Goal: Information Seeking & Learning: Check status

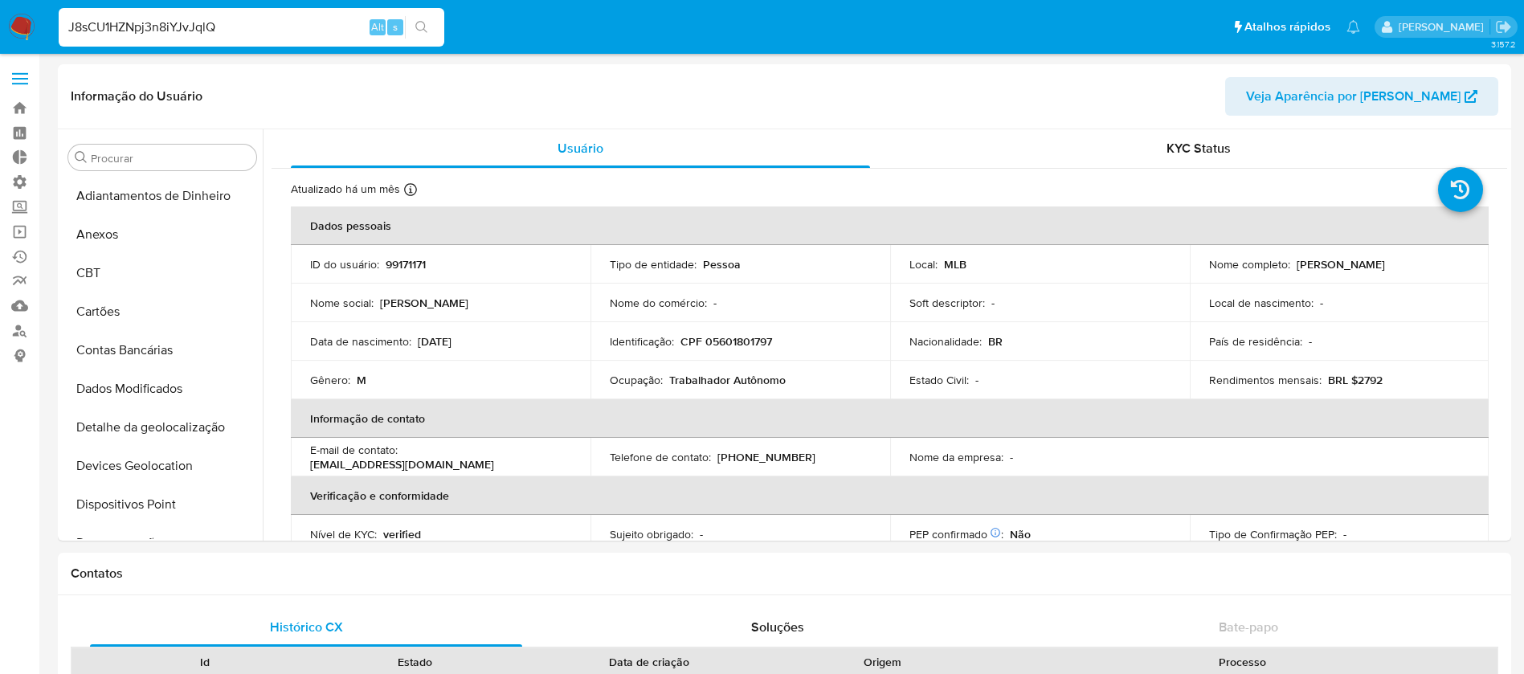
select select "10"
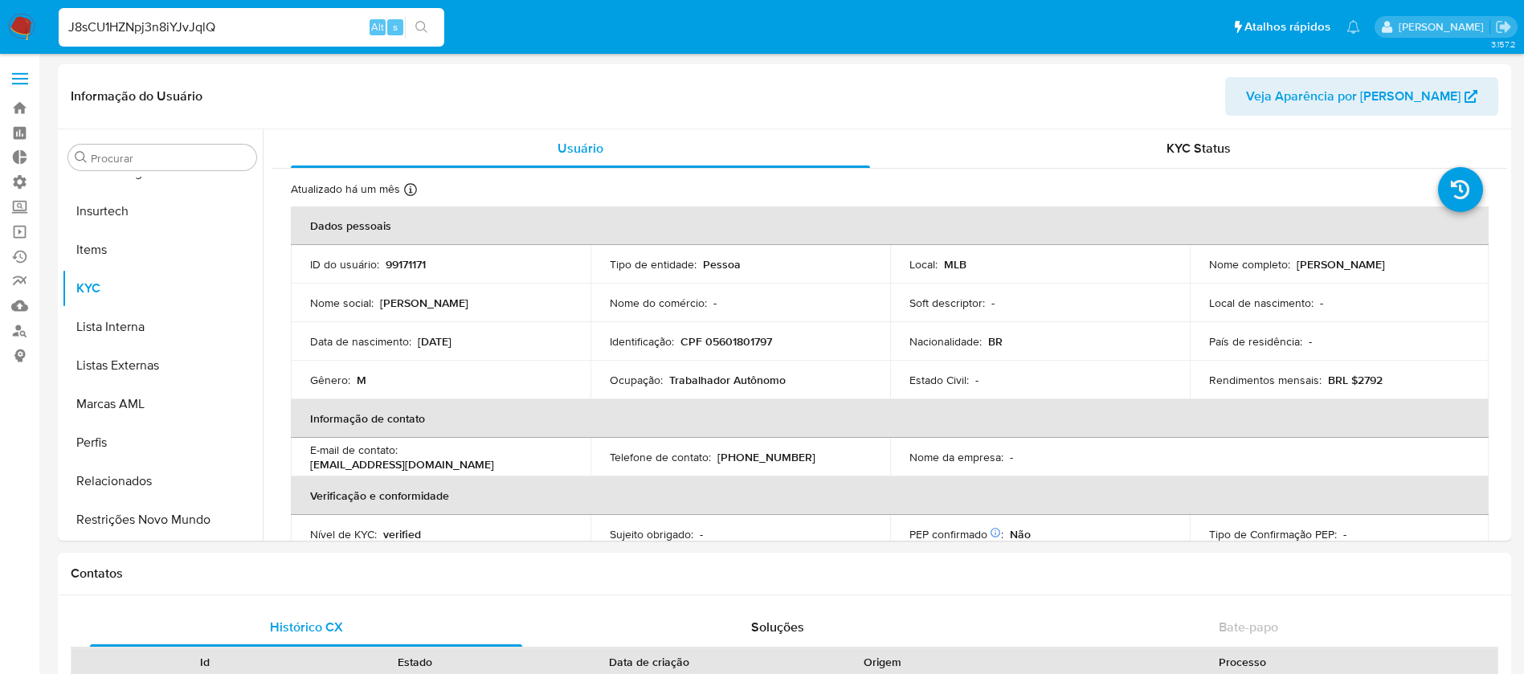
drag, startPoint x: 243, startPoint y: 31, endPoint x: 43, endPoint y: -3, distance: 202.9
paste input "82053268552"
type input "82053268552"
click at [423, 26] on icon "search-icon" at bounding box center [421, 27] width 13 height 13
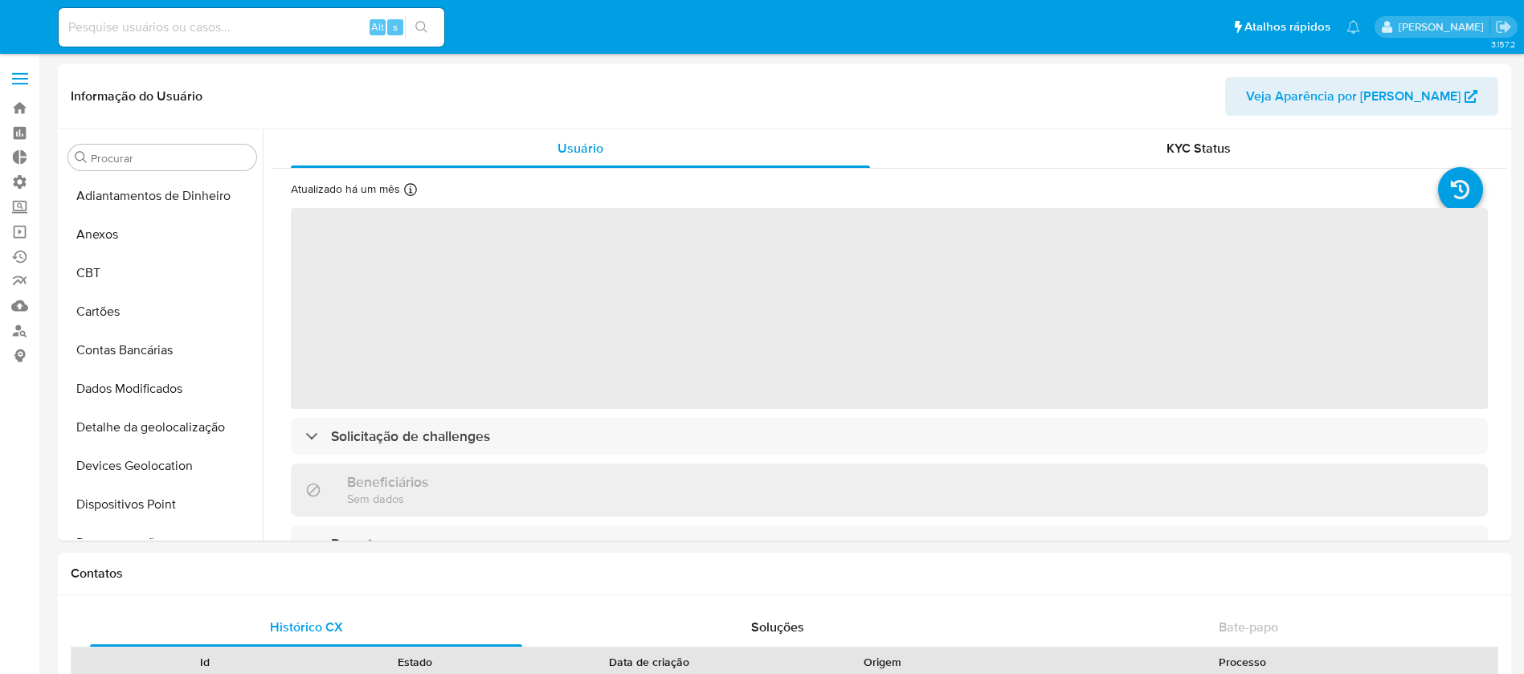
select select "10"
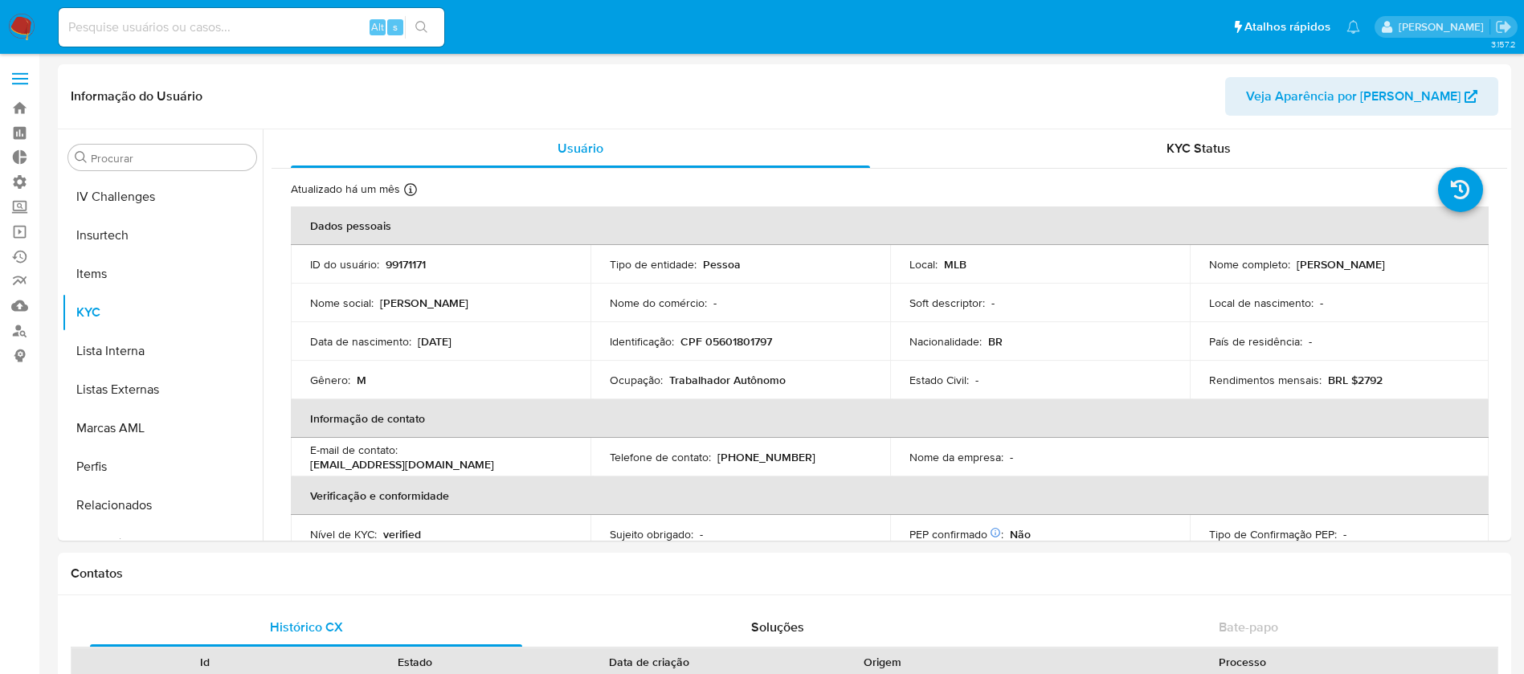
scroll to position [718, 0]
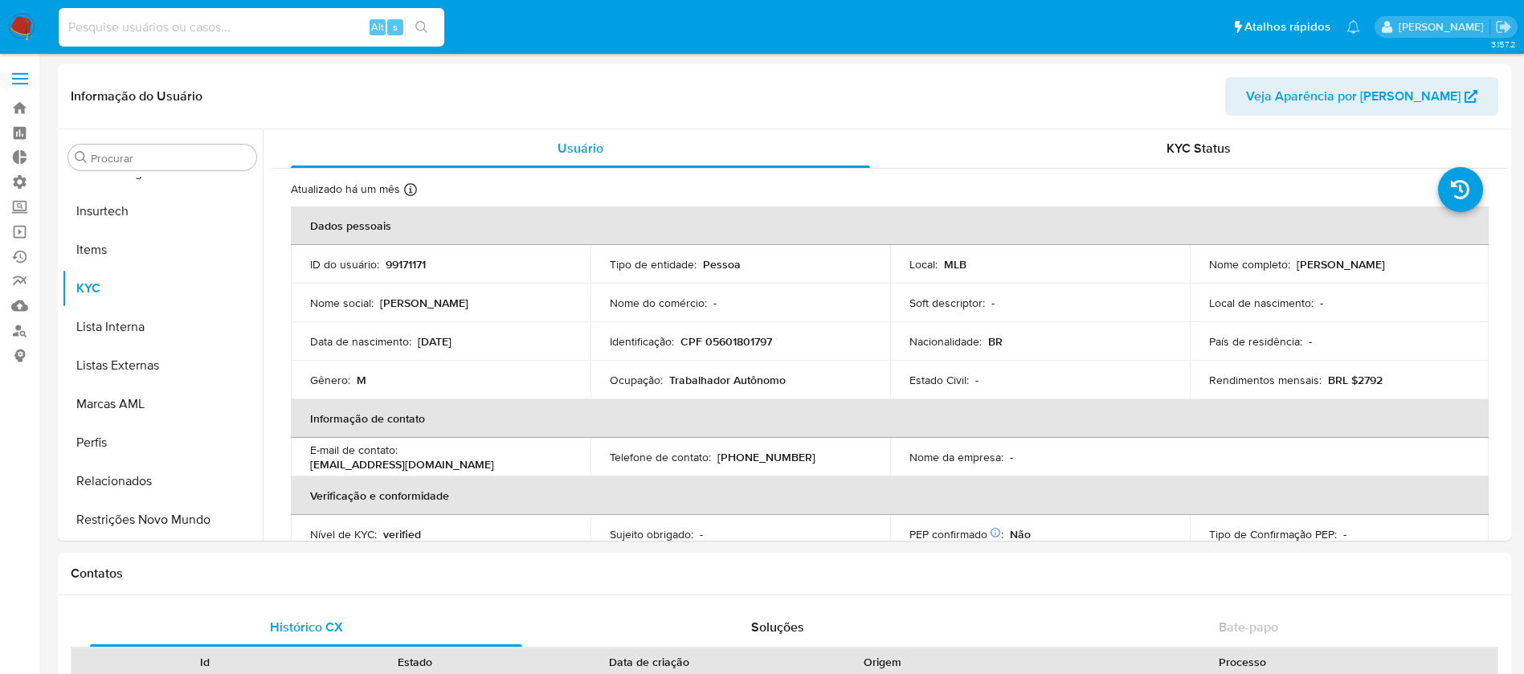
click at [215, 29] on input at bounding box center [252, 27] width 386 height 21
paste input "565397669"
type input "565397669"
click at [419, 25] on icon "search-icon" at bounding box center [421, 27] width 13 height 13
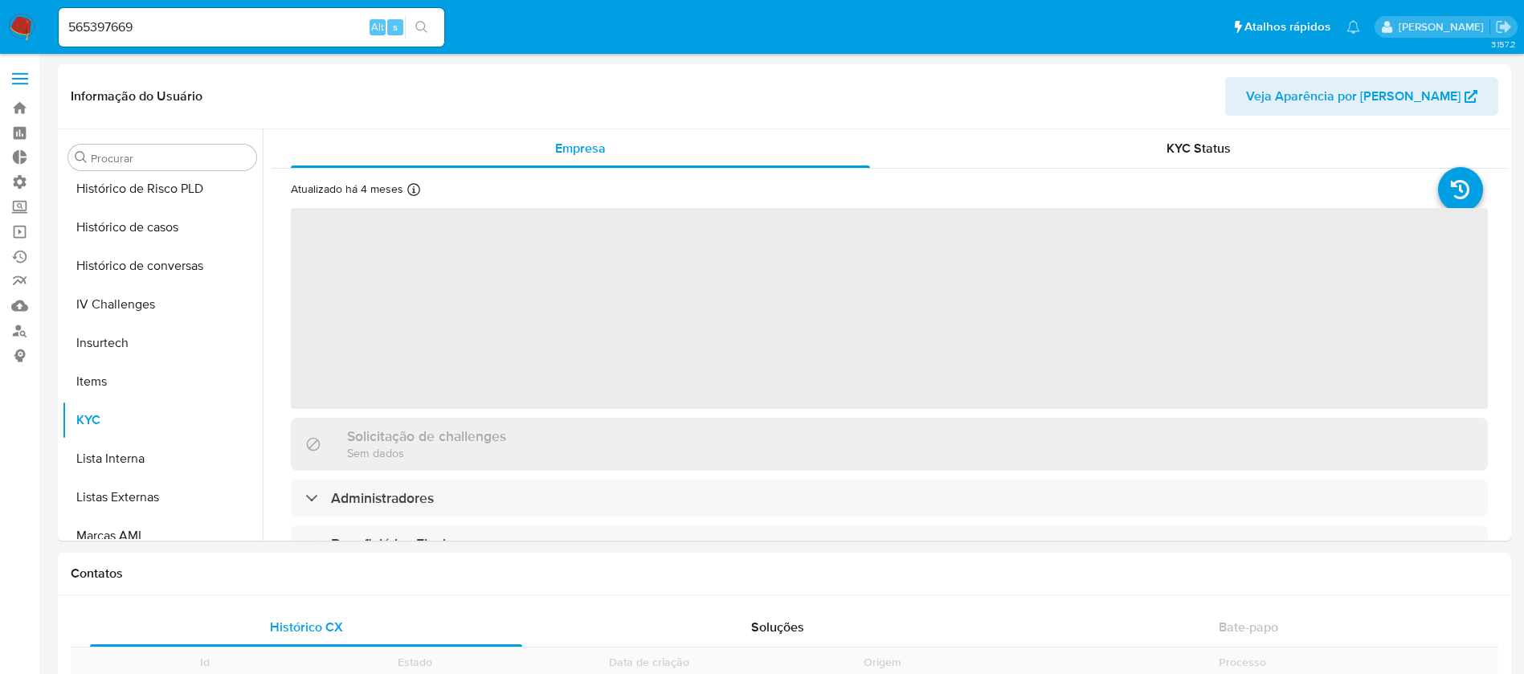
scroll to position [718, 0]
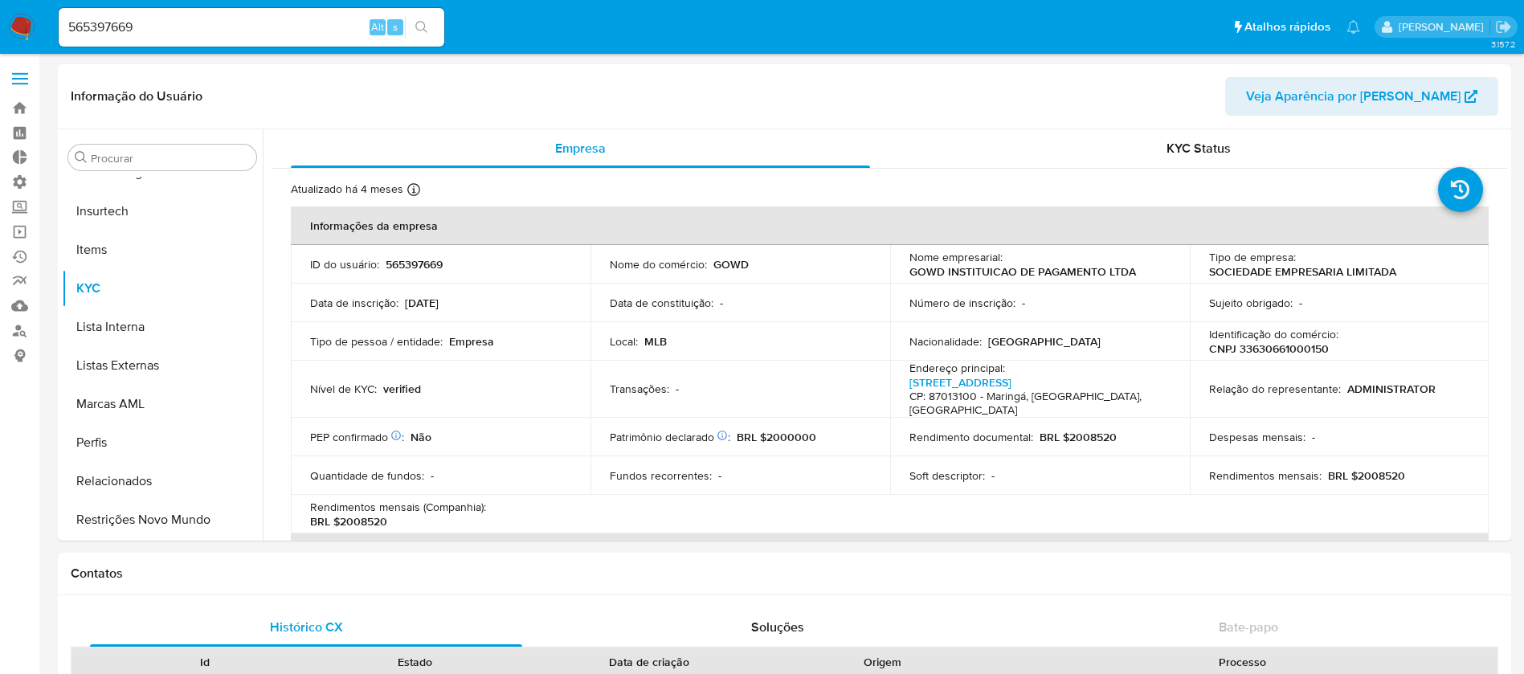
select select "10"
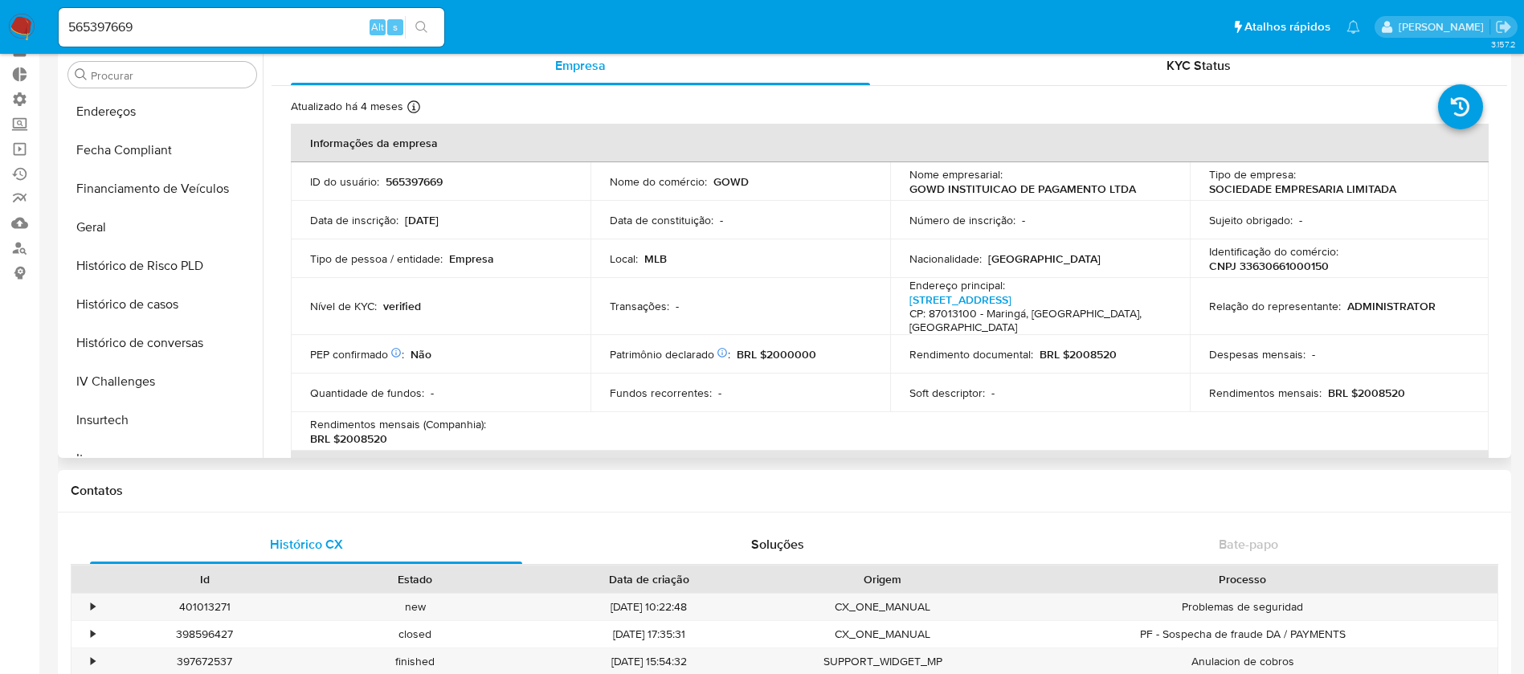
scroll to position [440, 0]
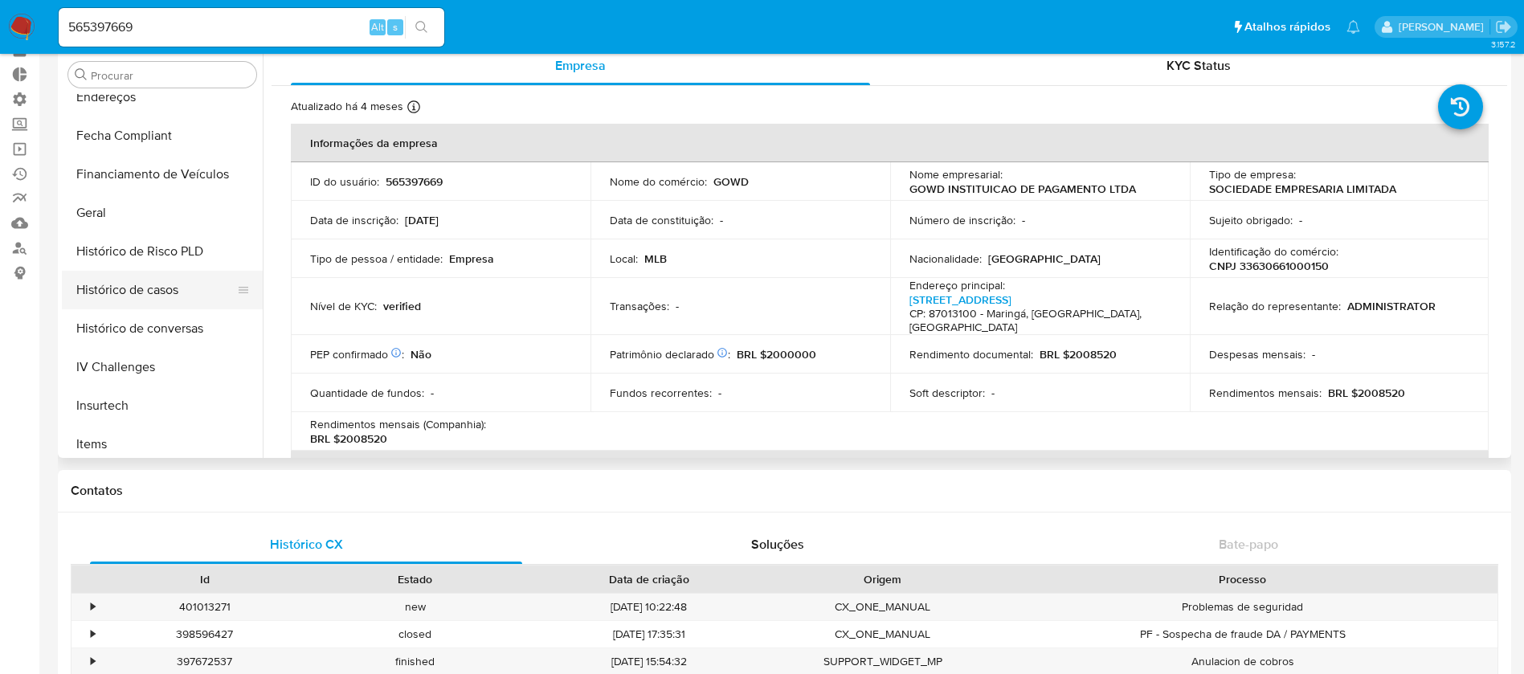
click at [162, 289] on button "Histórico de casos" at bounding box center [156, 290] width 188 height 39
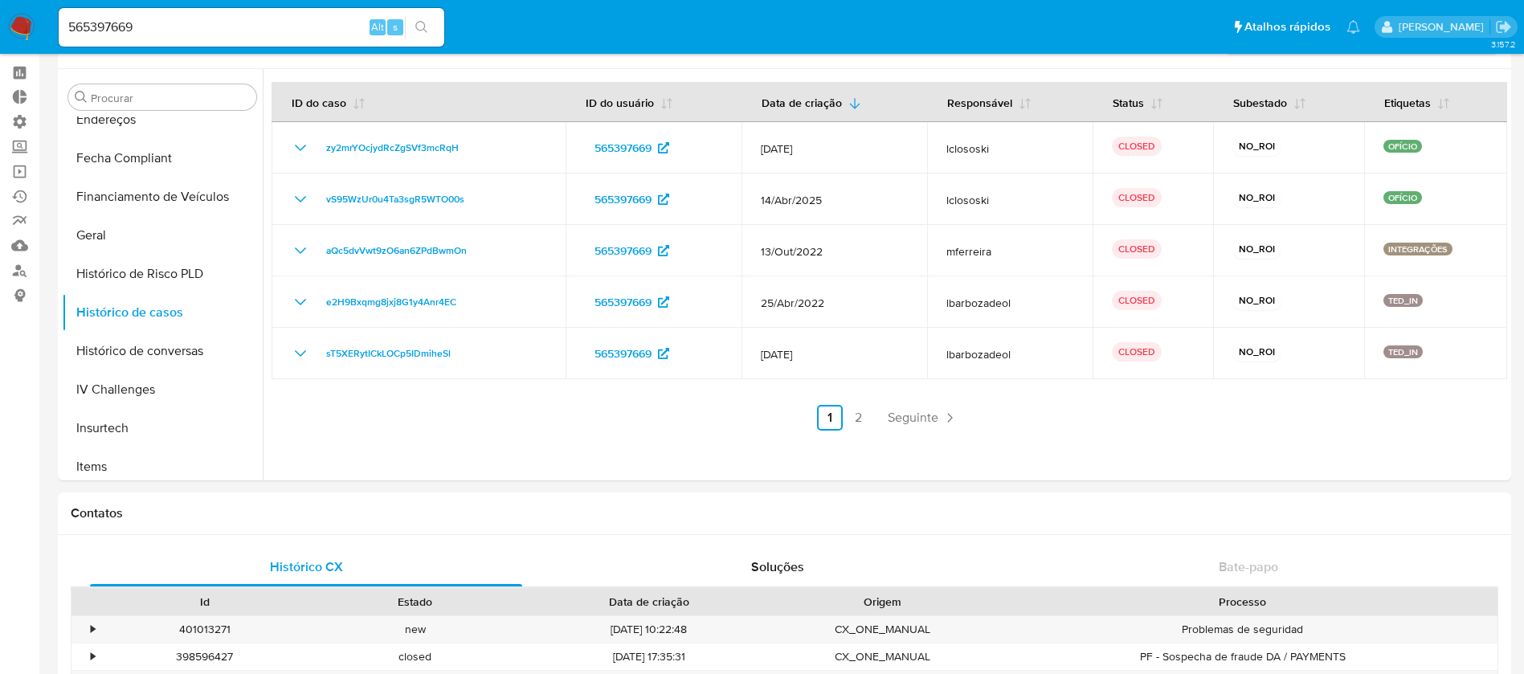
scroll to position [0, 0]
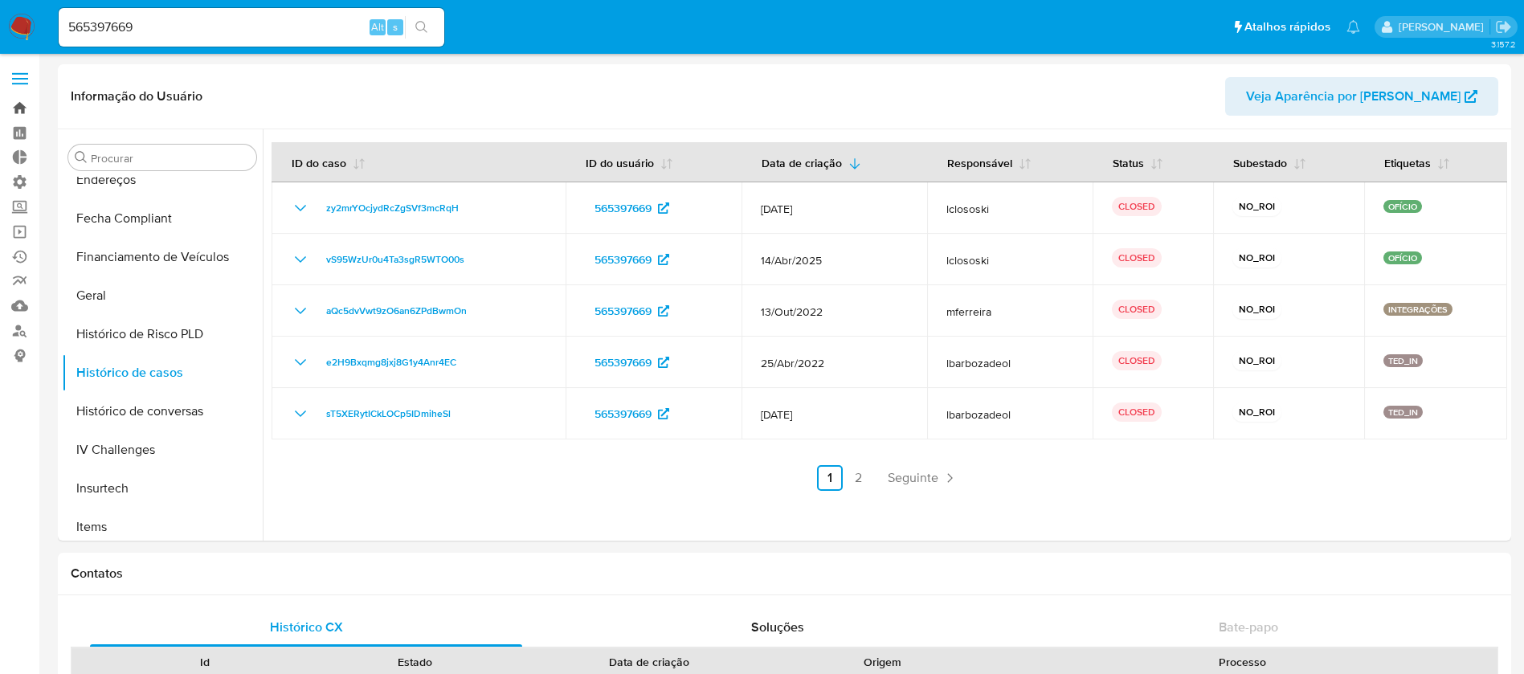
click at [23, 104] on link "Bandeja" at bounding box center [95, 108] width 191 height 25
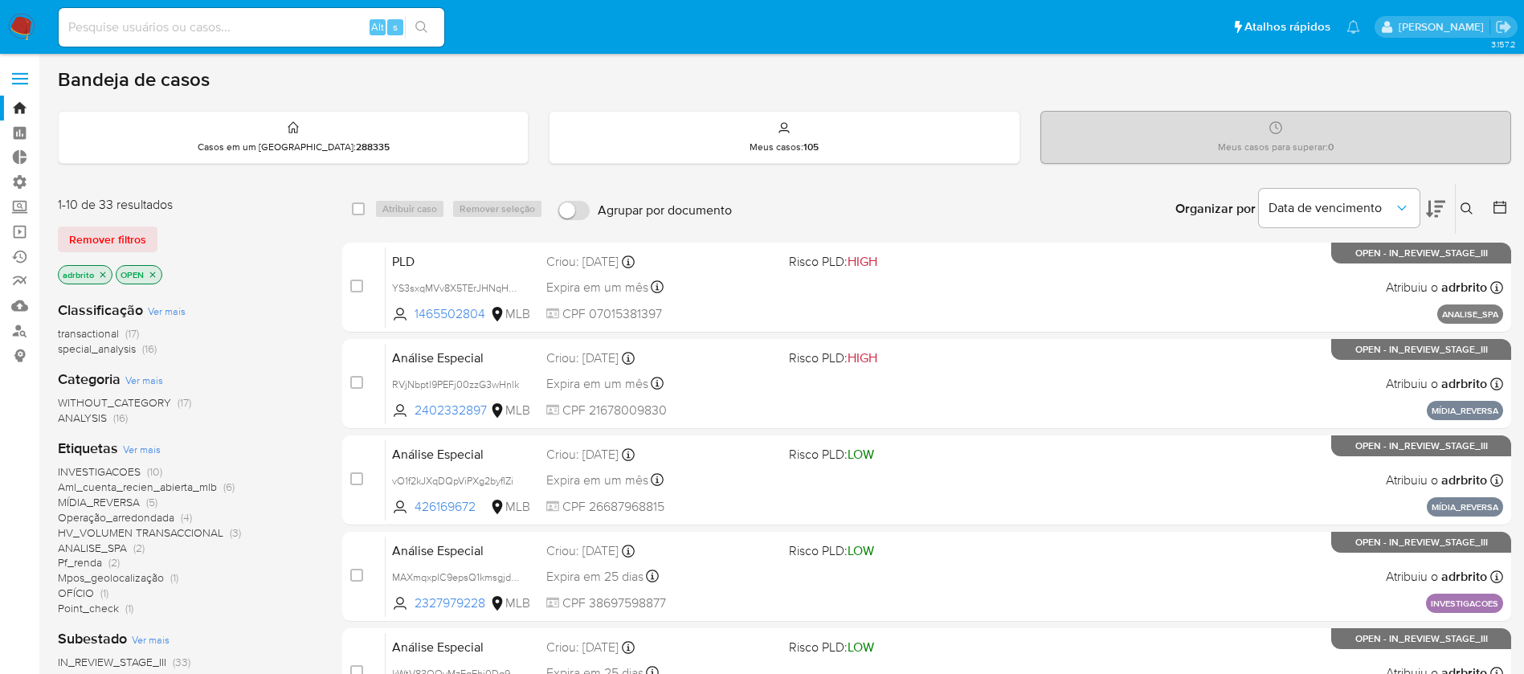
click at [100, 280] on p "adrbrito" at bounding box center [85, 275] width 53 height 18
click at [102, 276] on icon "close-filter" at bounding box center [103, 275] width 10 height 10
